Goal: Navigation & Orientation: Find specific page/section

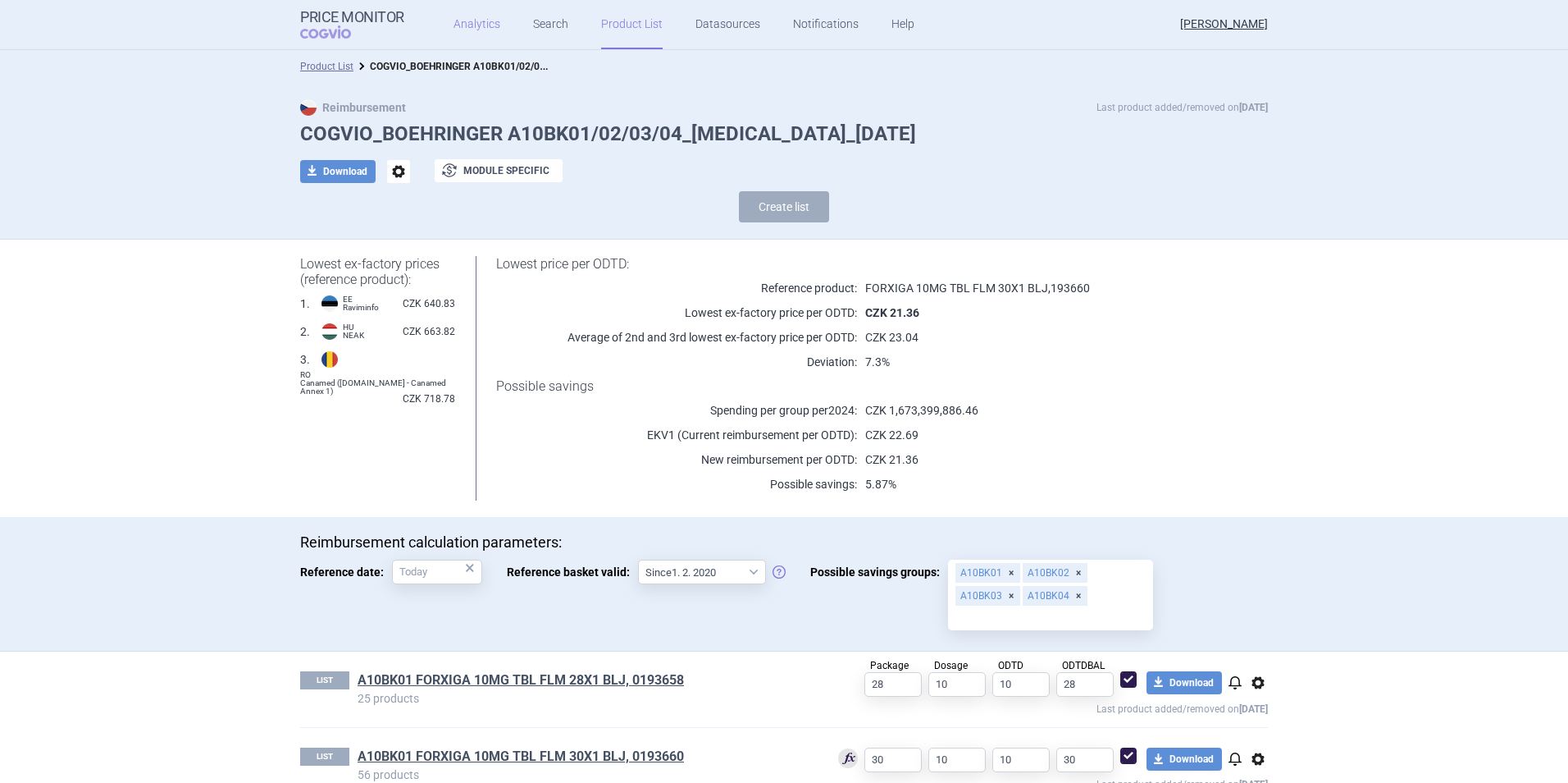
click at [486, 25] on link "Analytics" at bounding box center [476, 25] width 47 height 50
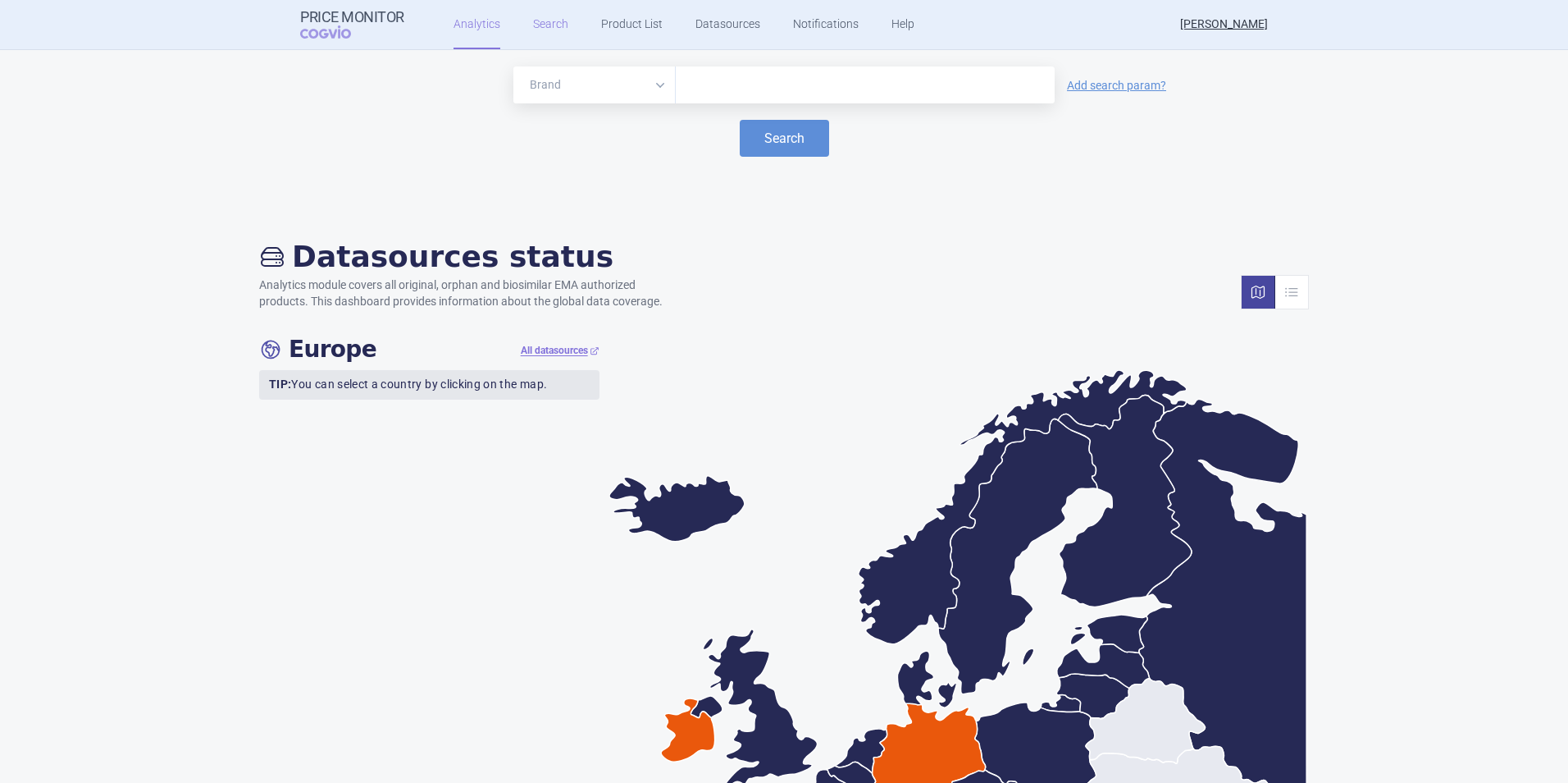
click at [550, 29] on link "Search" at bounding box center [551, 25] width 35 height 50
